Goal: Information Seeking & Learning: Find specific fact

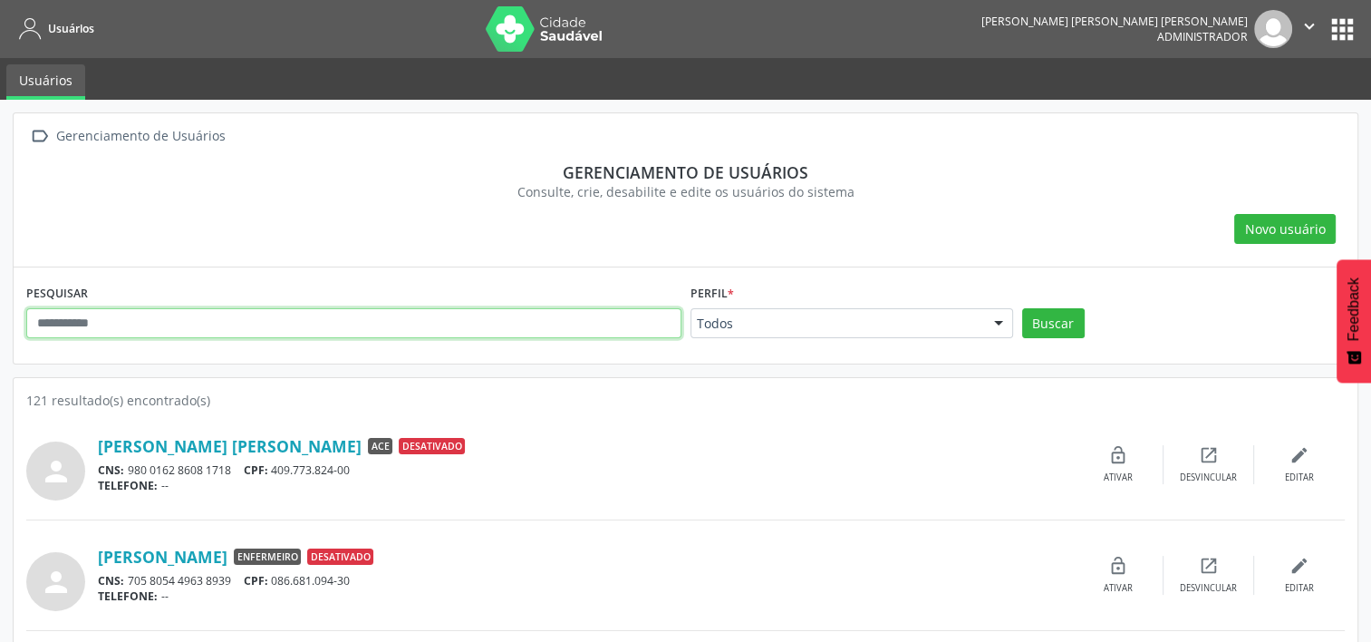
click at [282, 315] on input "text" at bounding box center [353, 323] width 655 height 31
type input "*******"
click at [1022, 308] on button "Buscar" at bounding box center [1053, 323] width 63 height 31
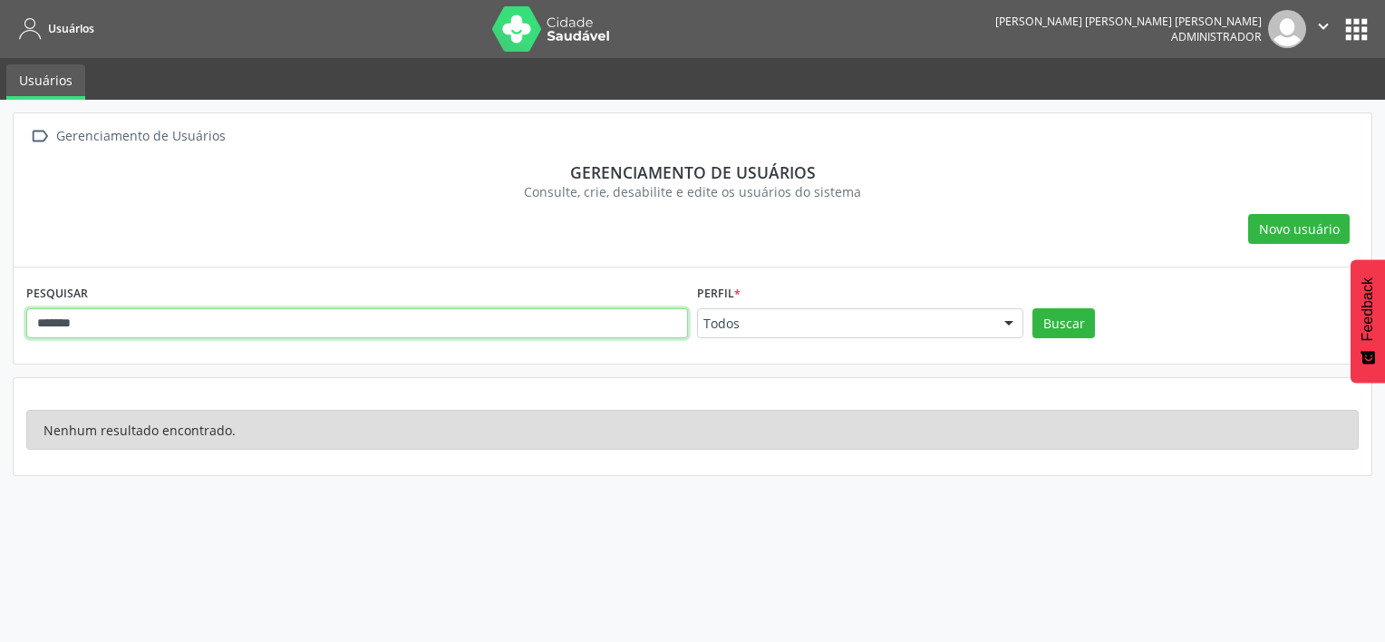
click at [282, 314] on input "*******" at bounding box center [356, 323] width 661 height 31
drag, startPoint x: 236, startPoint y: 326, endPoint x: 59, endPoint y: 330, distance: 176.7
click at [59, 330] on input "*******" at bounding box center [356, 323] width 661 height 31
click at [96, 317] on input "*******" at bounding box center [356, 323] width 661 height 31
click at [1032, 308] on button "Buscar" at bounding box center [1063, 323] width 63 height 31
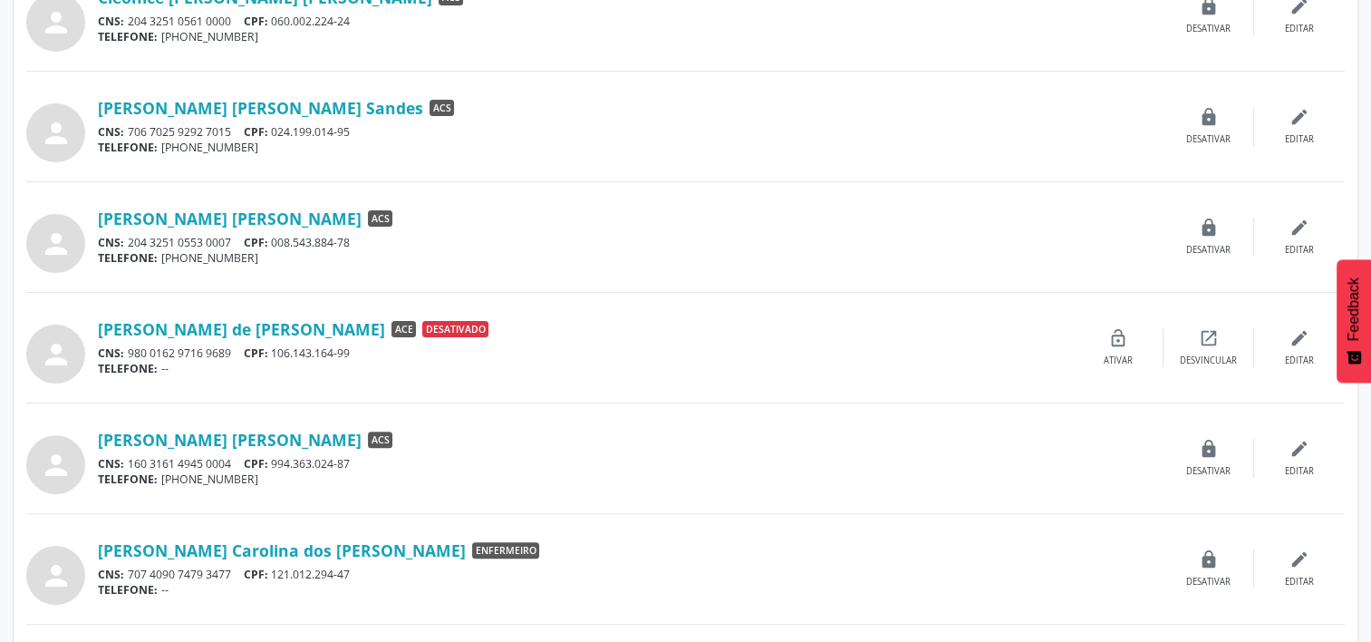
scroll to position [181, 0]
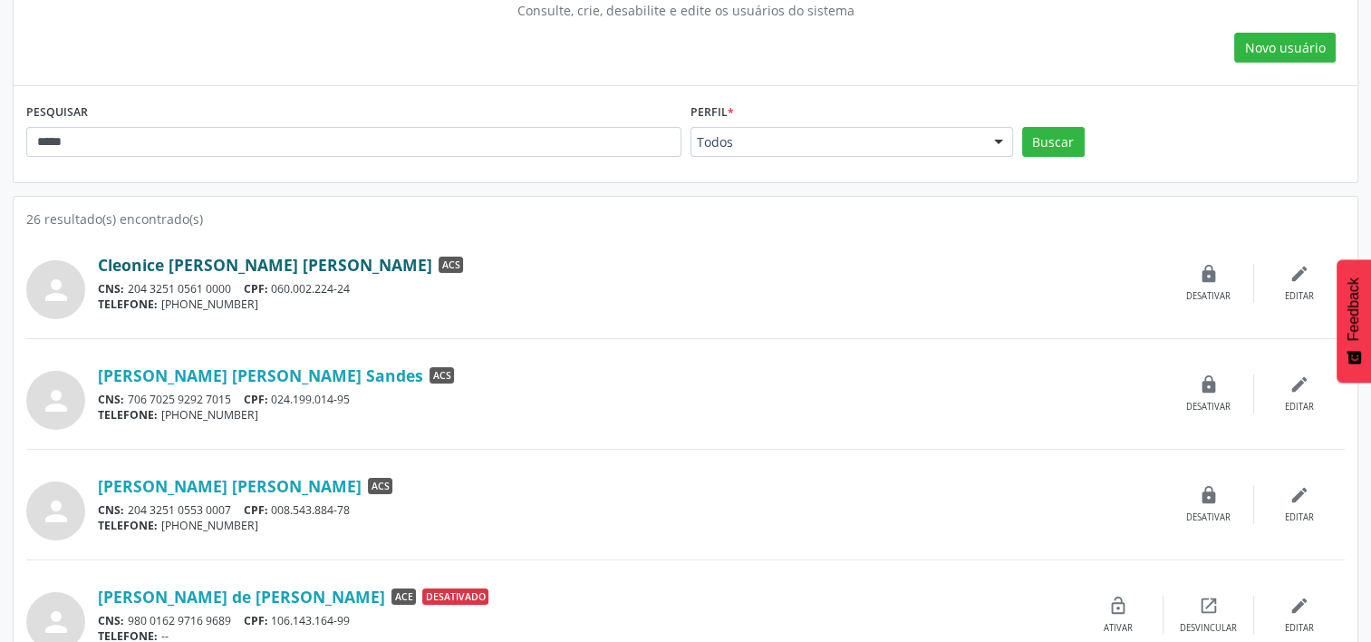
click at [314, 265] on link "Cleonice [PERSON_NAME] [PERSON_NAME]" at bounding box center [265, 265] width 334 height 20
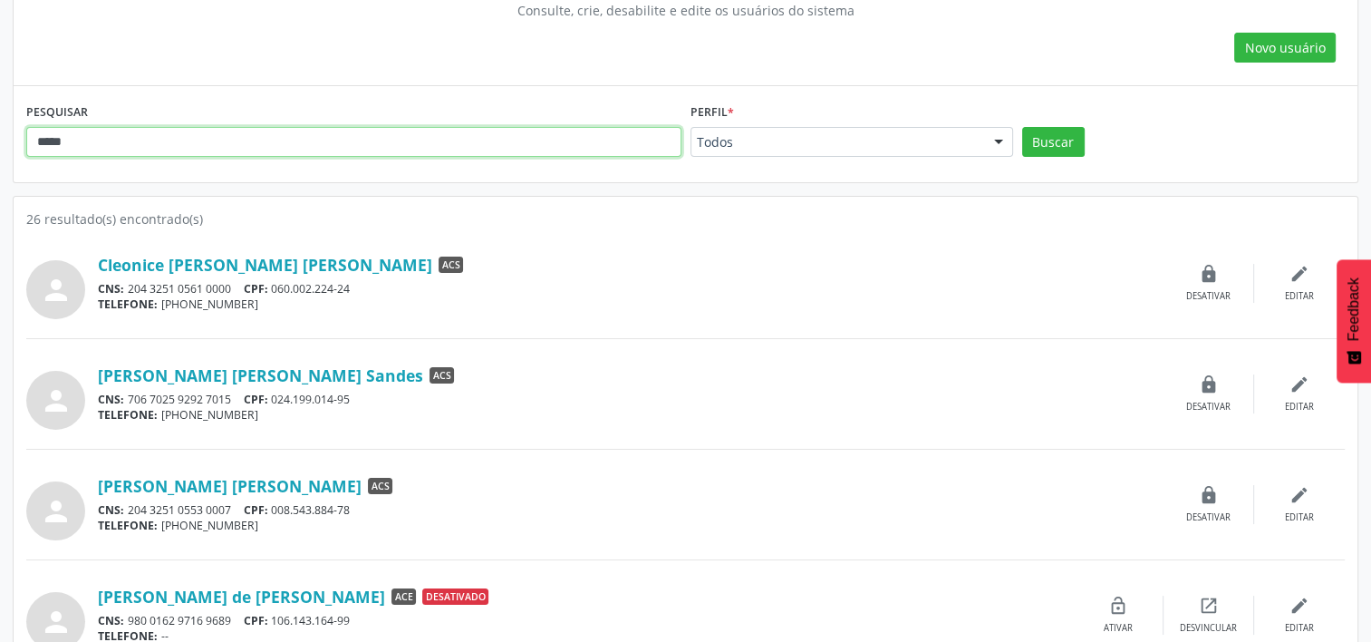
drag, startPoint x: 74, startPoint y: 131, endPoint x: 0, endPoint y: 115, distance: 76.1
click at [0, 114] on html "Usuários [PERSON_NAME] [PERSON_NAME] [PERSON_NAME] Administrador  Configuraçõe…" at bounding box center [685, 140] width 1371 height 642
click at [1022, 127] on button "Buscar" at bounding box center [1053, 142] width 63 height 31
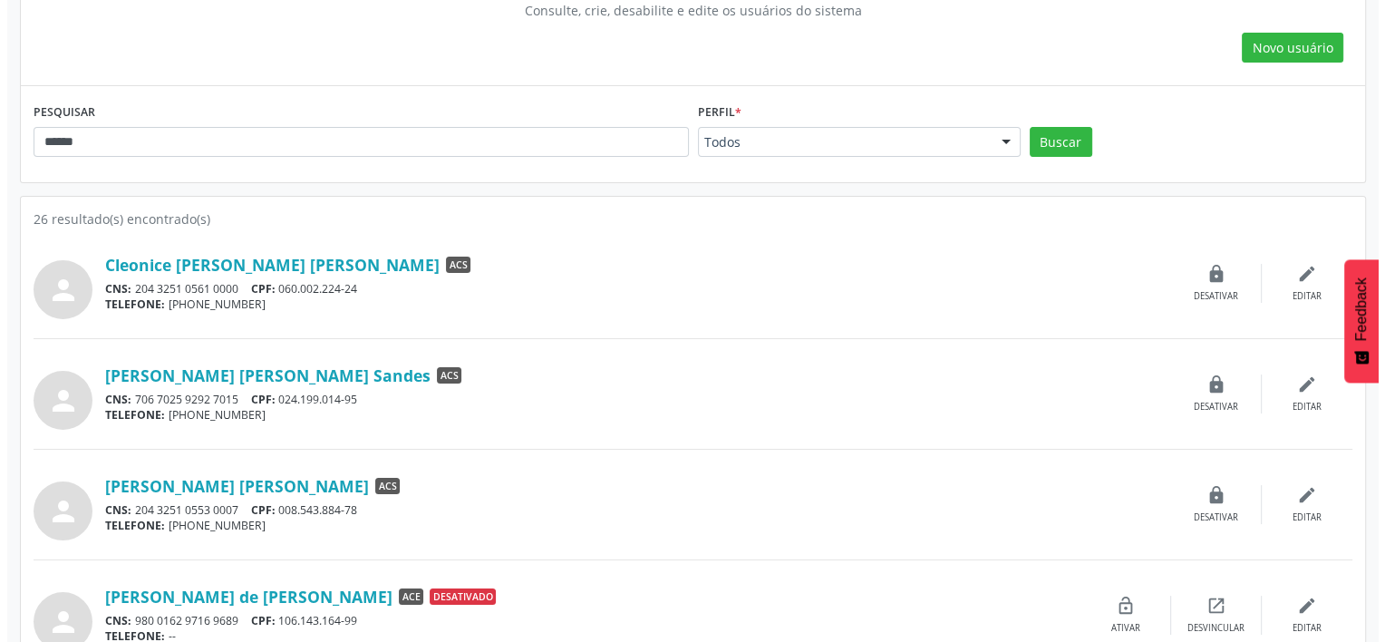
scroll to position [0, 0]
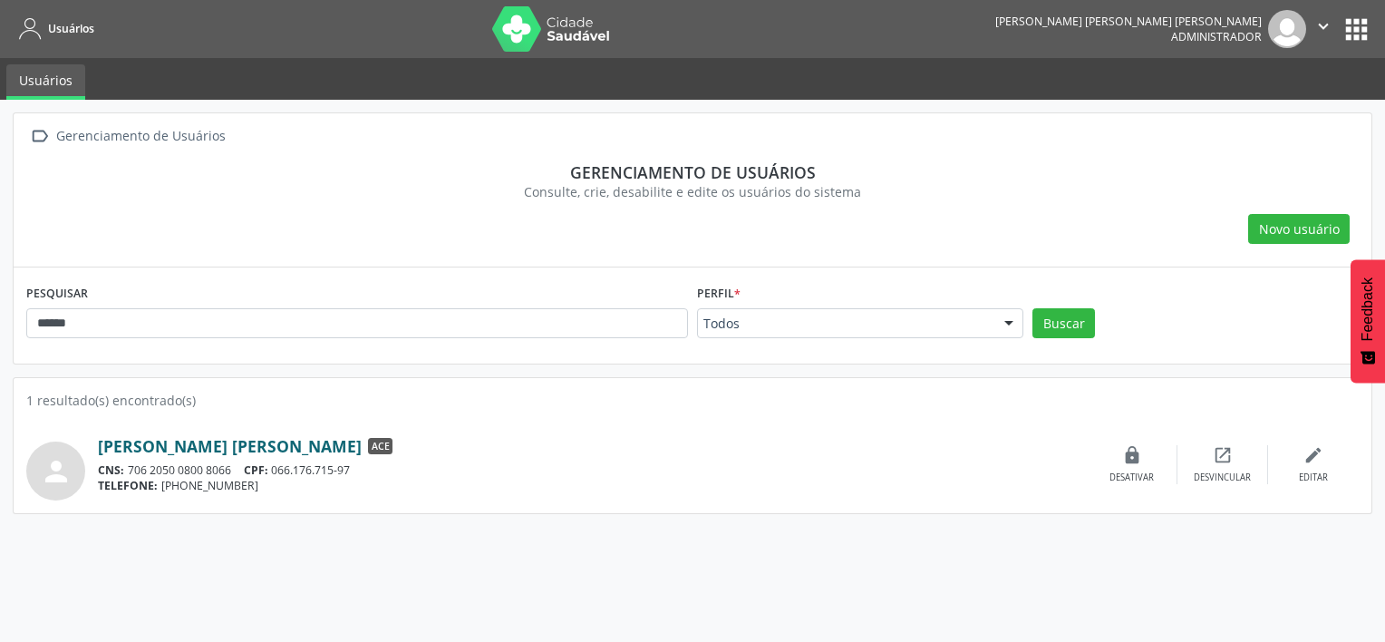
click at [189, 449] on link "[PERSON_NAME] [PERSON_NAME]" at bounding box center [230, 446] width 264 height 20
drag, startPoint x: 199, startPoint y: 311, endPoint x: 0, endPoint y: 266, distance: 204.2
click at [0, 265] on html "Usuários [PERSON_NAME] [PERSON_NAME] [PERSON_NAME] Administrador  Configuraçõe…" at bounding box center [692, 321] width 1385 height 642
click at [1032, 308] on button "Buscar" at bounding box center [1063, 323] width 63 height 31
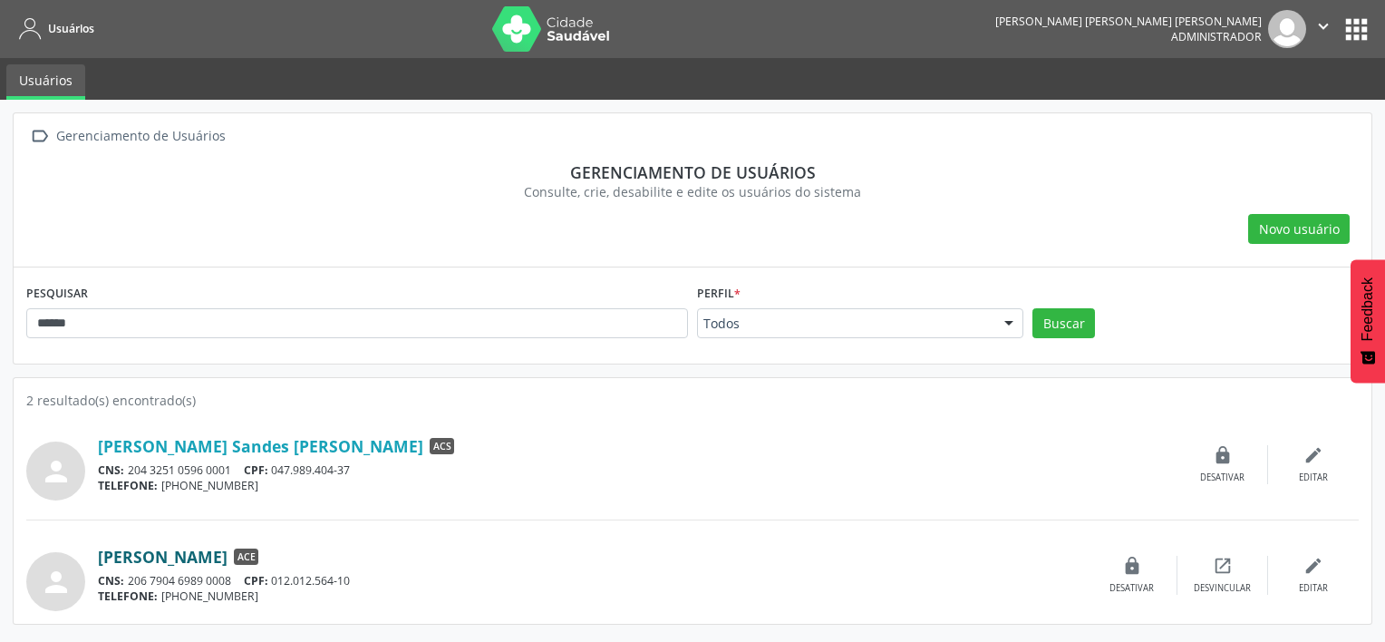
drag, startPoint x: 89, startPoint y: 551, endPoint x: 277, endPoint y: 549, distance: 188.5
click at [277, 549] on div "person [PERSON_NAME] ACE CNS: 206 7904 6989 0008 CPF: 012.012.564-10 TELEFONE: …" at bounding box center [692, 575] width 1332 height 72
copy div "[PERSON_NAME]"
drag, startPoint x: 245, startPoint y: 326, endPoint x: -4, endPoint y: 314, distance: 248.6
click at [0, 314] on html "Usuários [PERSON_NAME] [PERSON_NAME] [PERSON_NAME] Administrador  Configuraçõe…" at bounding box center [692, 321] width 1385 height 642
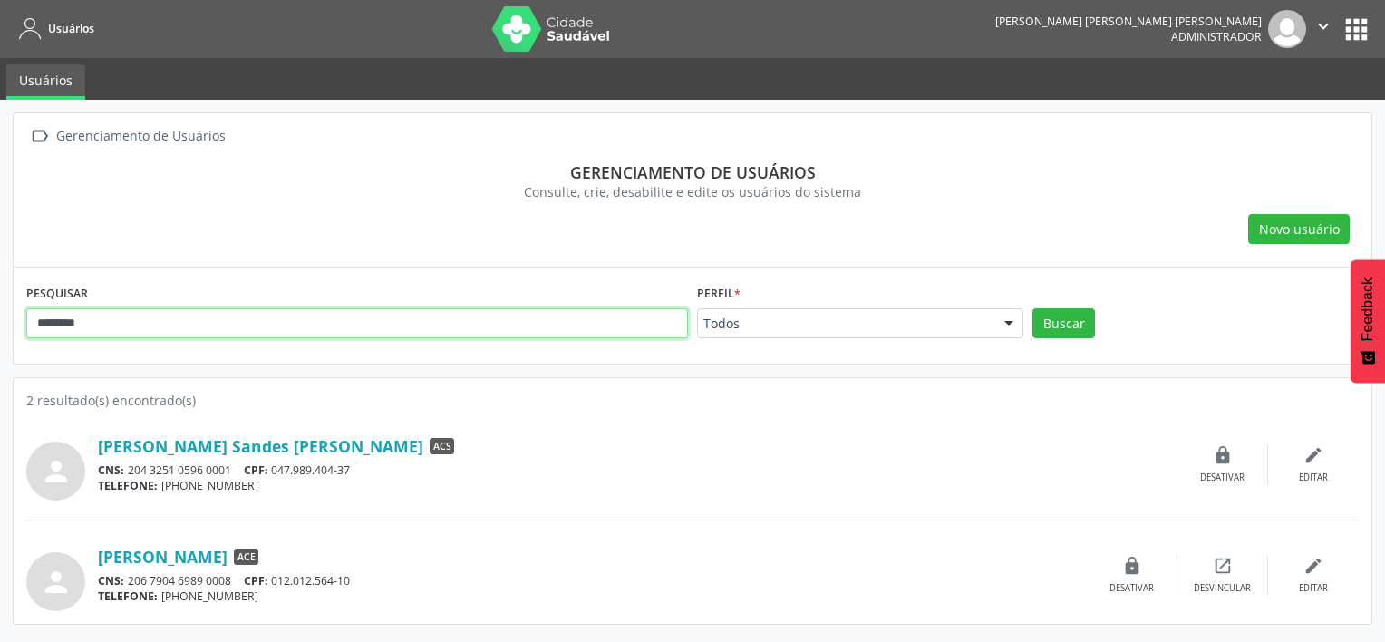
type input "********"
click at [1032, 308] on button "Buscar" at bounding box center [1063, 323] width 63 height 31
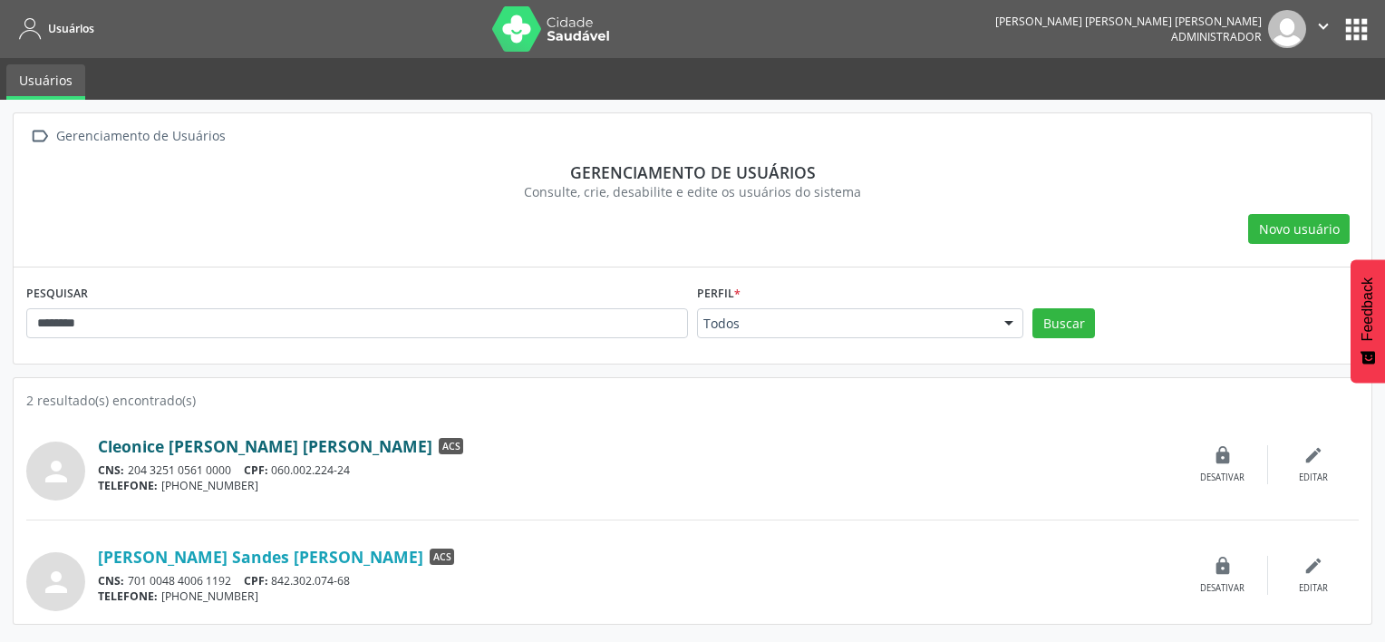
click at [292, 448] on link "Cleonice [PERSON_NAME] [PERSON_NAME]" at bounding box center [265, 446] width 334 height 20
